Goal: Task Accomplishment & Management: Manage account settings

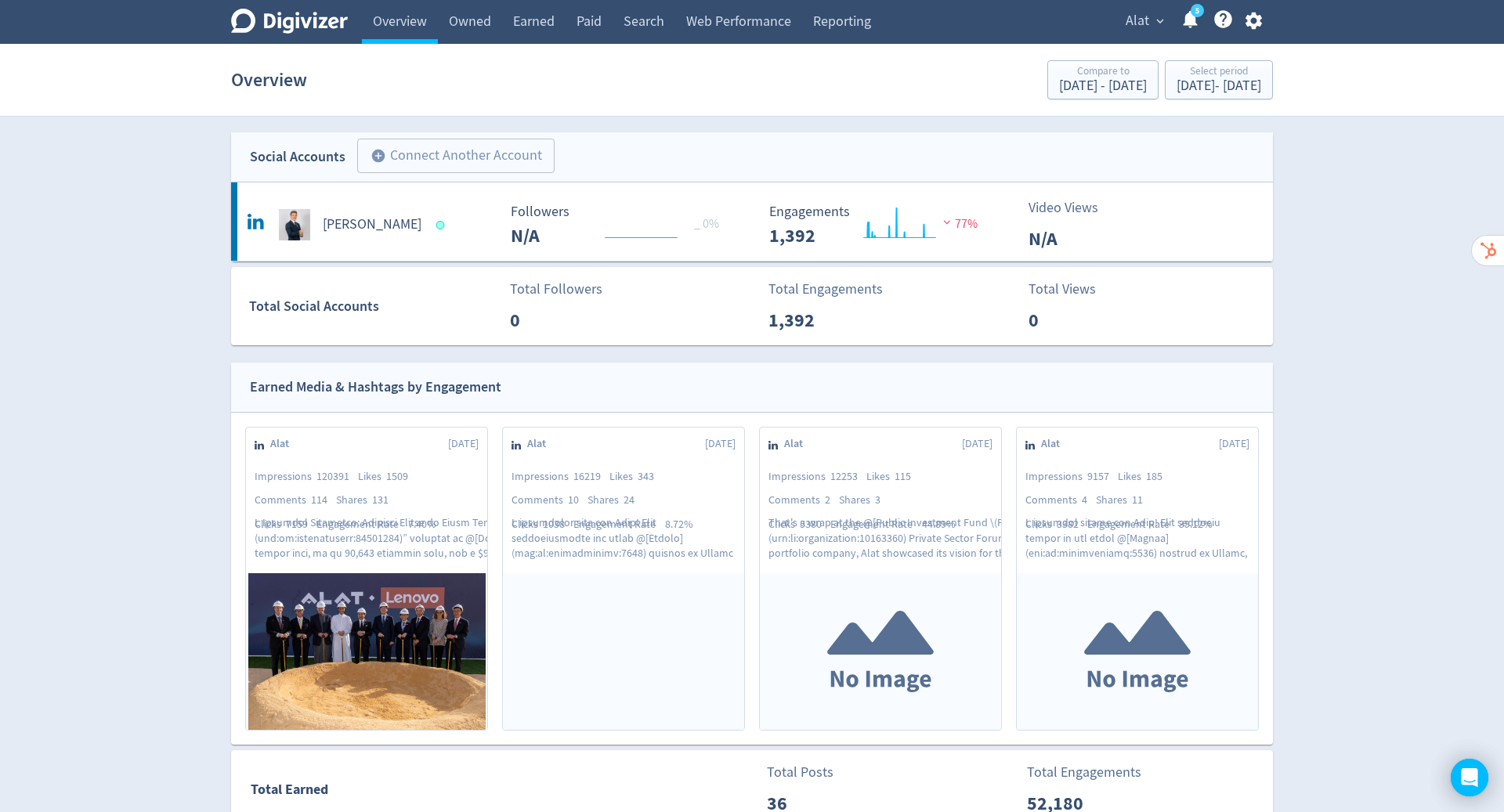
click at [1246, 18] on icon "button" at bounding box center [1253, 21] width 17 height 18
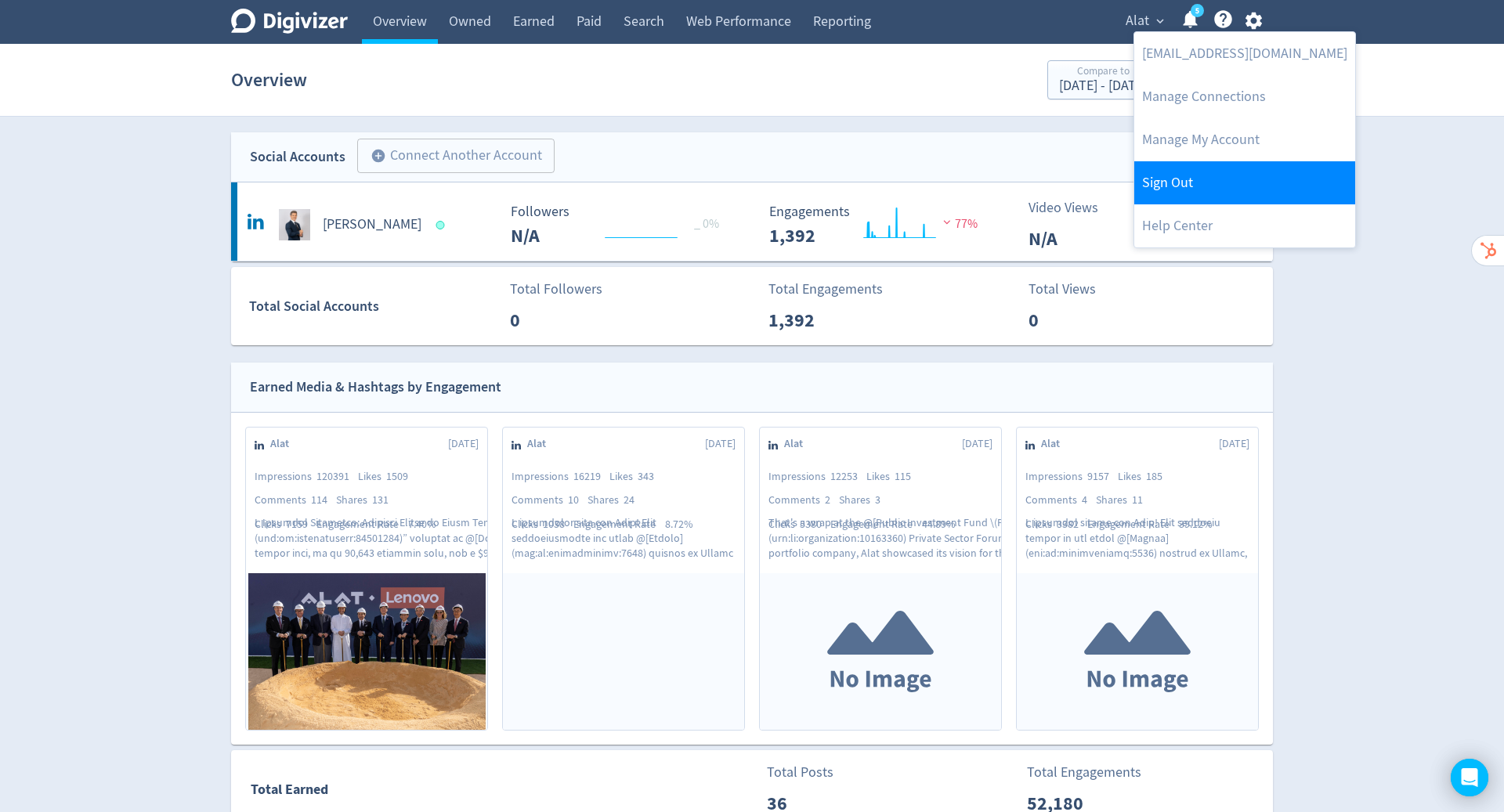
click at [1232, 164] on link "Sign Out" at bounding box center [1244, 183] width 221 height 43
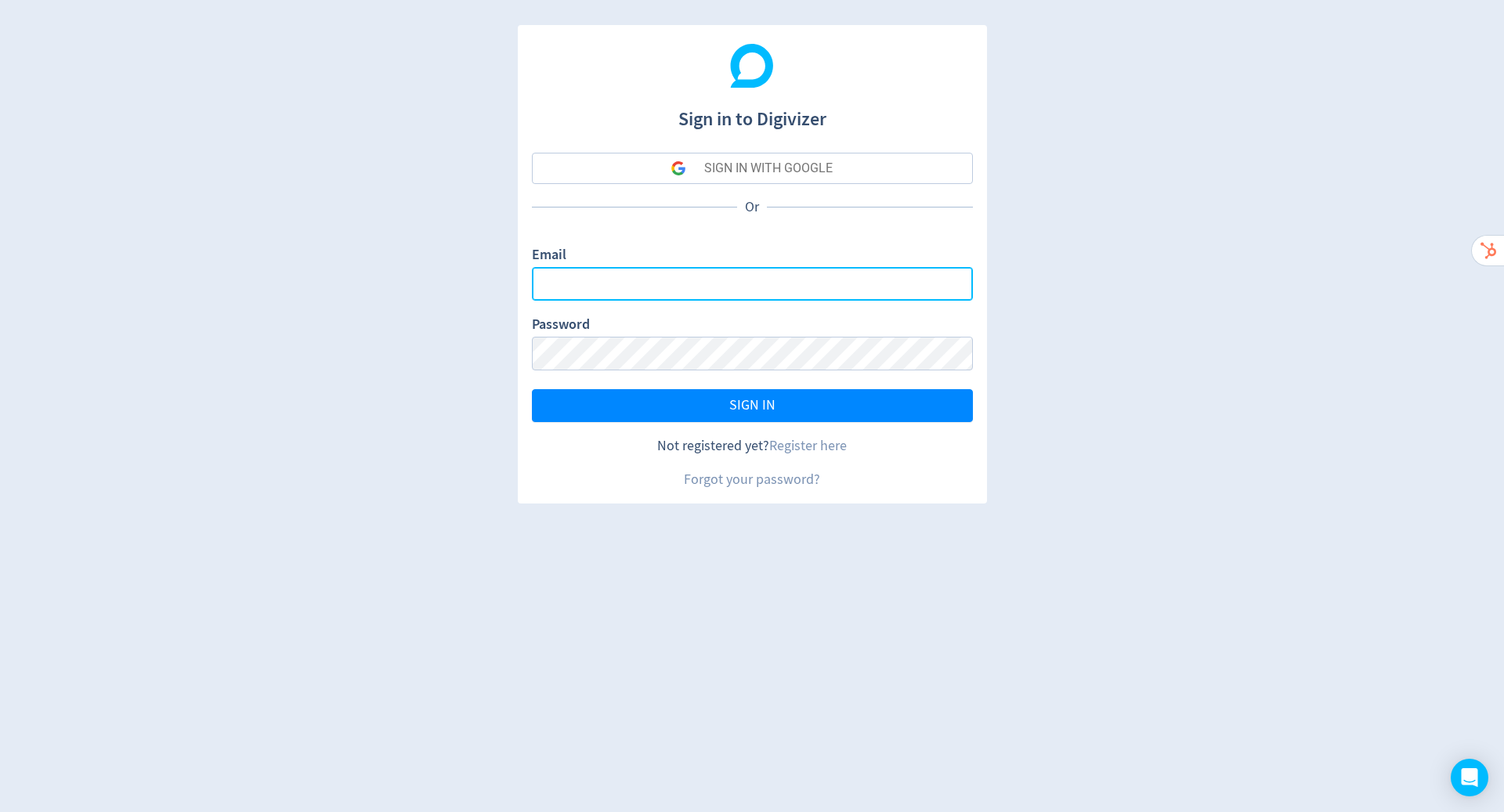
click at [812, 284] on input "Email" at bounding box center [752, 284] width 441 height 33
click at [0, 811] on com-1password-button at bounding box center [0, 812] width 0 height 0
click at [891, 292] on input "Email" at bounding box center [752, 284] width 441 height 33
click at [0, 811] on com-1password-button at bounding box center [0, 812] width 0 height 0
type input "[PERSON_NAME][EMAIL_ADDRESS][PERSON_NAME][DOMAIN_NAME]"
